Goal: Transaction & Acquisition: Purchase product/service

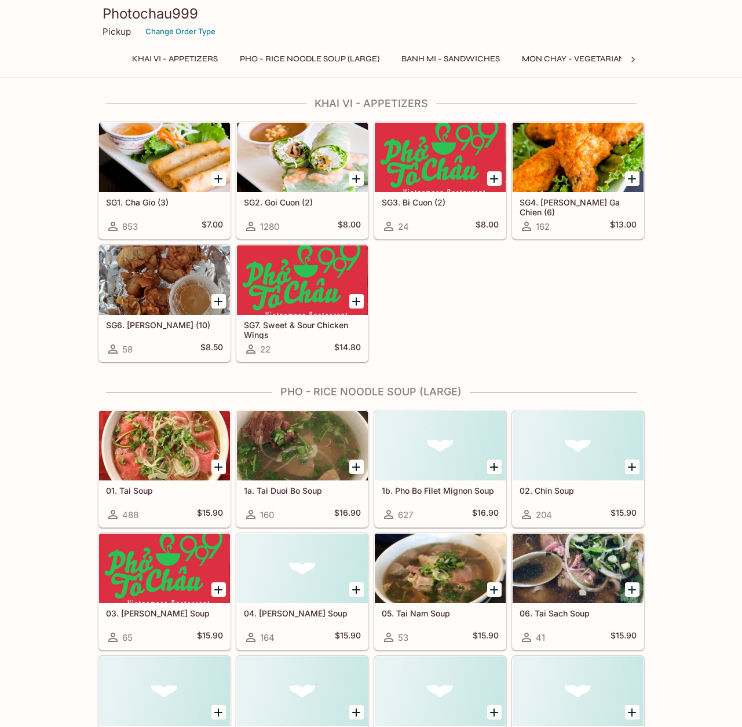
click at [638, 57] on icon at bounding box center [633, 60] width 12 height 12
click at [525, 64] on button "Bun - Cold Vermicelli Noodle" at bounding box center [486, 59] width 149 height 16
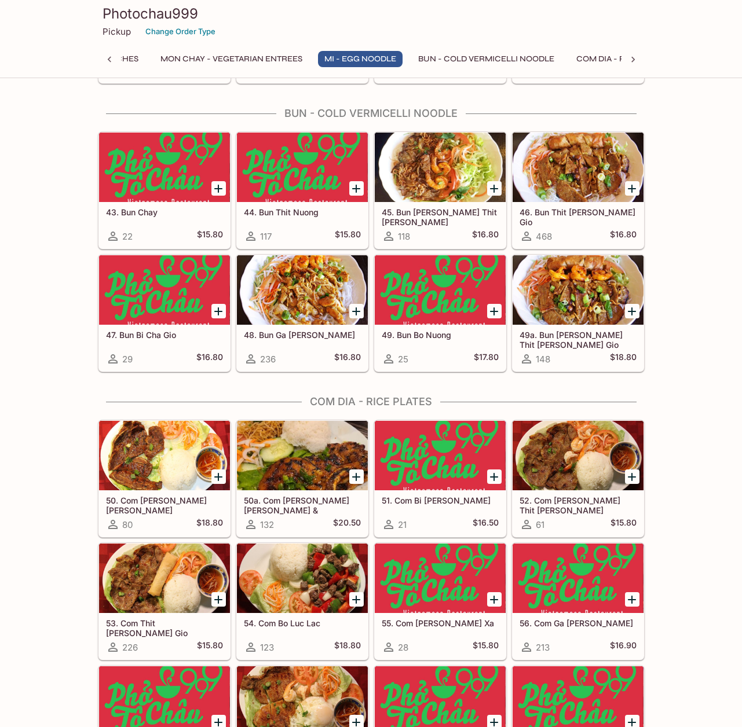
scroll to position [2055, 0]
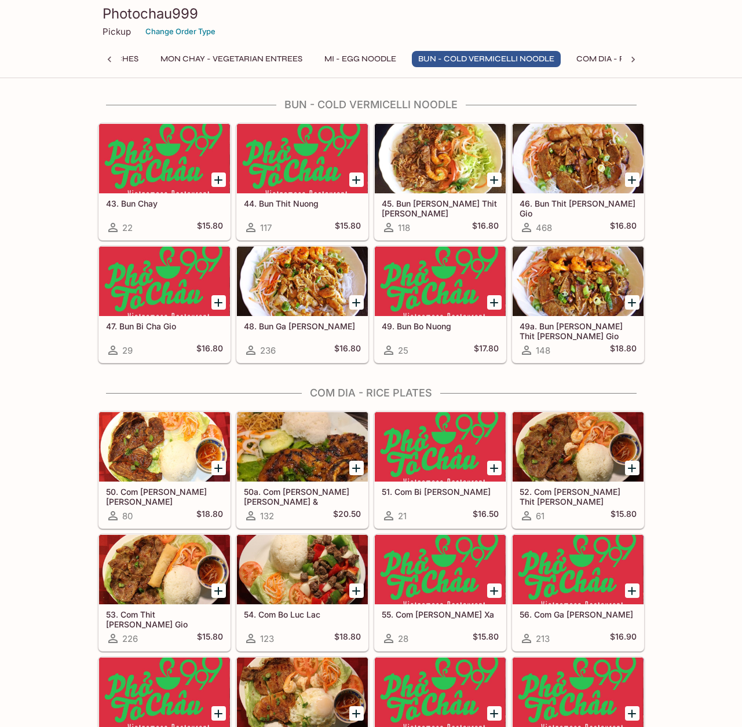
click at [449, 206] on h5 "45. Bun [PERSON_NAME] Thit [PERSON_NAME]" at bounding box center [440, 208] width 117 height 19
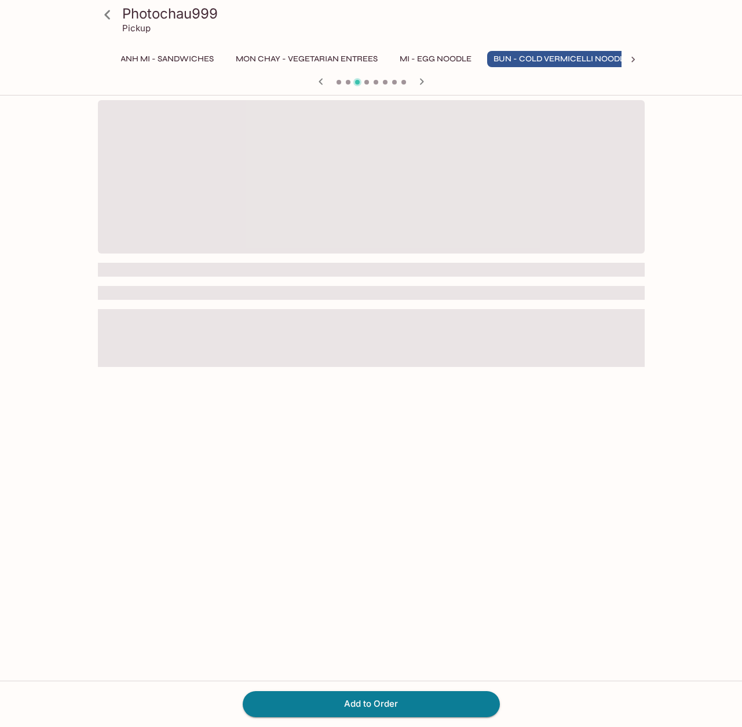
scroll to position [0, 307]
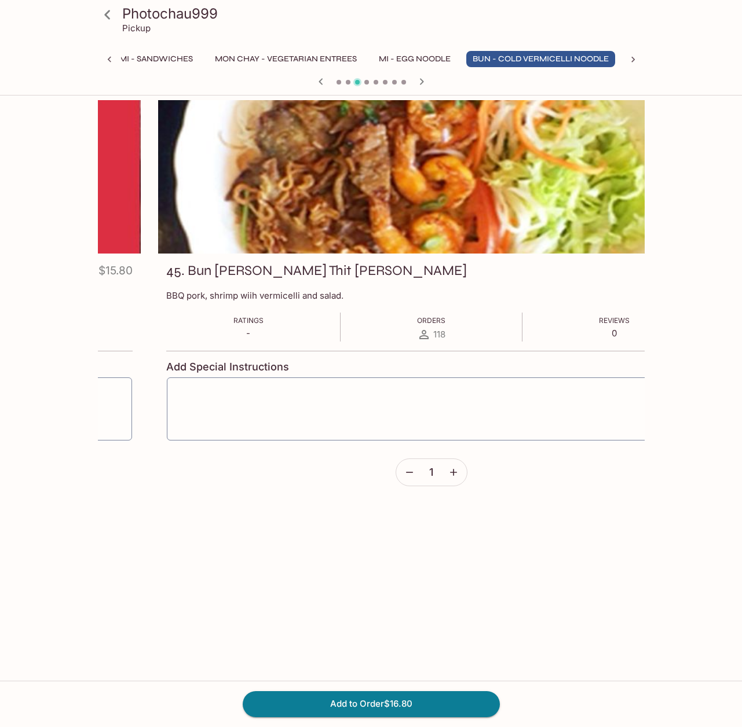
click at [166, 279] on h3 "45. Bun [PERSON_NAME] Thit [PERSON_NAME]" at bounding box center [316, 271] width 301 height 18
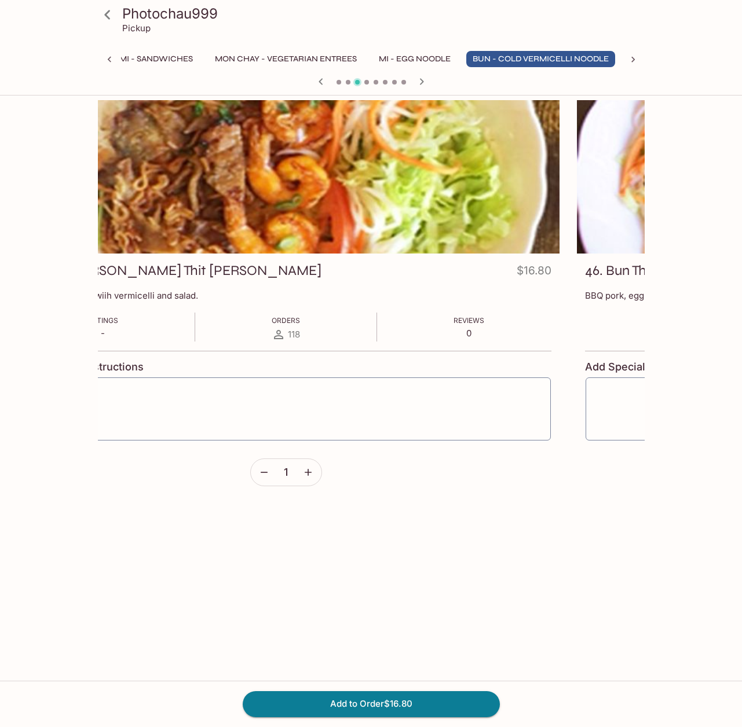
click at [312, 294] on p "BBQ pork, shrimp wiih vermicelli and salad." at bounding box center [286, 295] width 530 height 11
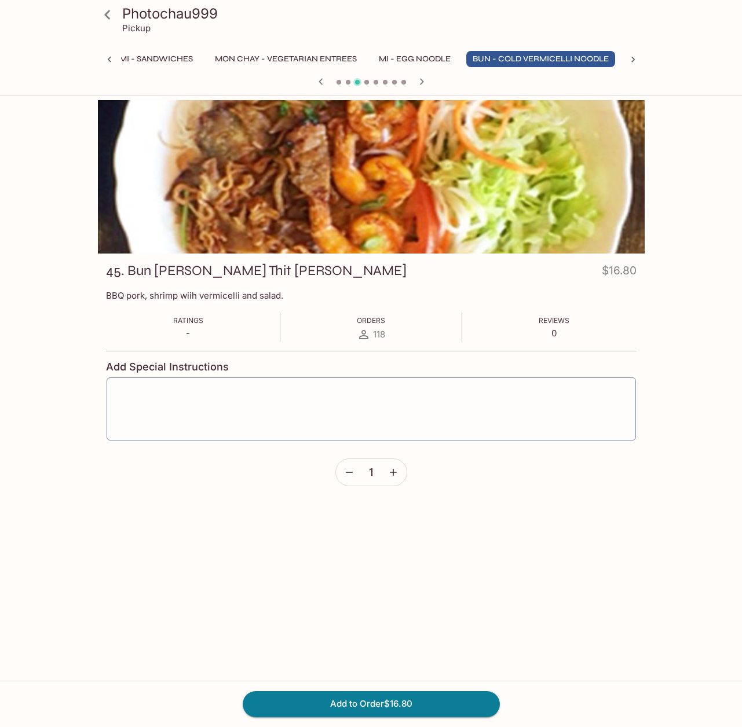
click at [267, 297] on p "BBQ pork, shrimp wiih vermicelli and salad." at bounding box center [371, 295] width 530 height 11
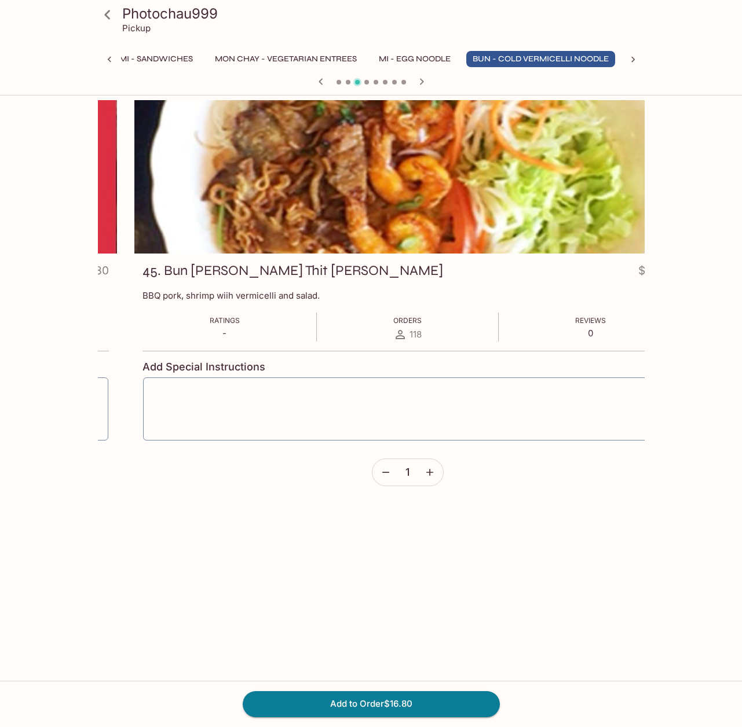
click at [142, 279] on h3 "45. Bun [PERSON_NAME] Thit [PERSON_NAME]" at bounding box center [292, 271] width 301 height 18
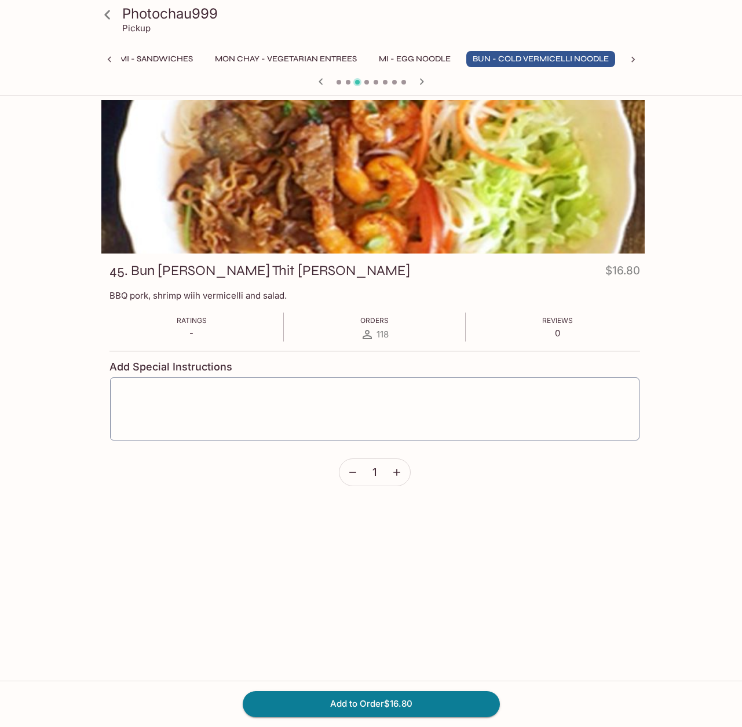
click at [124, 285] on div "45. Bun [PERSON_NAME] Thit [PERSON_NAME] $16.80 BBQ pork, shrimp wiih vermicell…" at bounding box center [374, 379] width 547 height 250
